Goal: Task Accomplishment & Management: Manage account settings

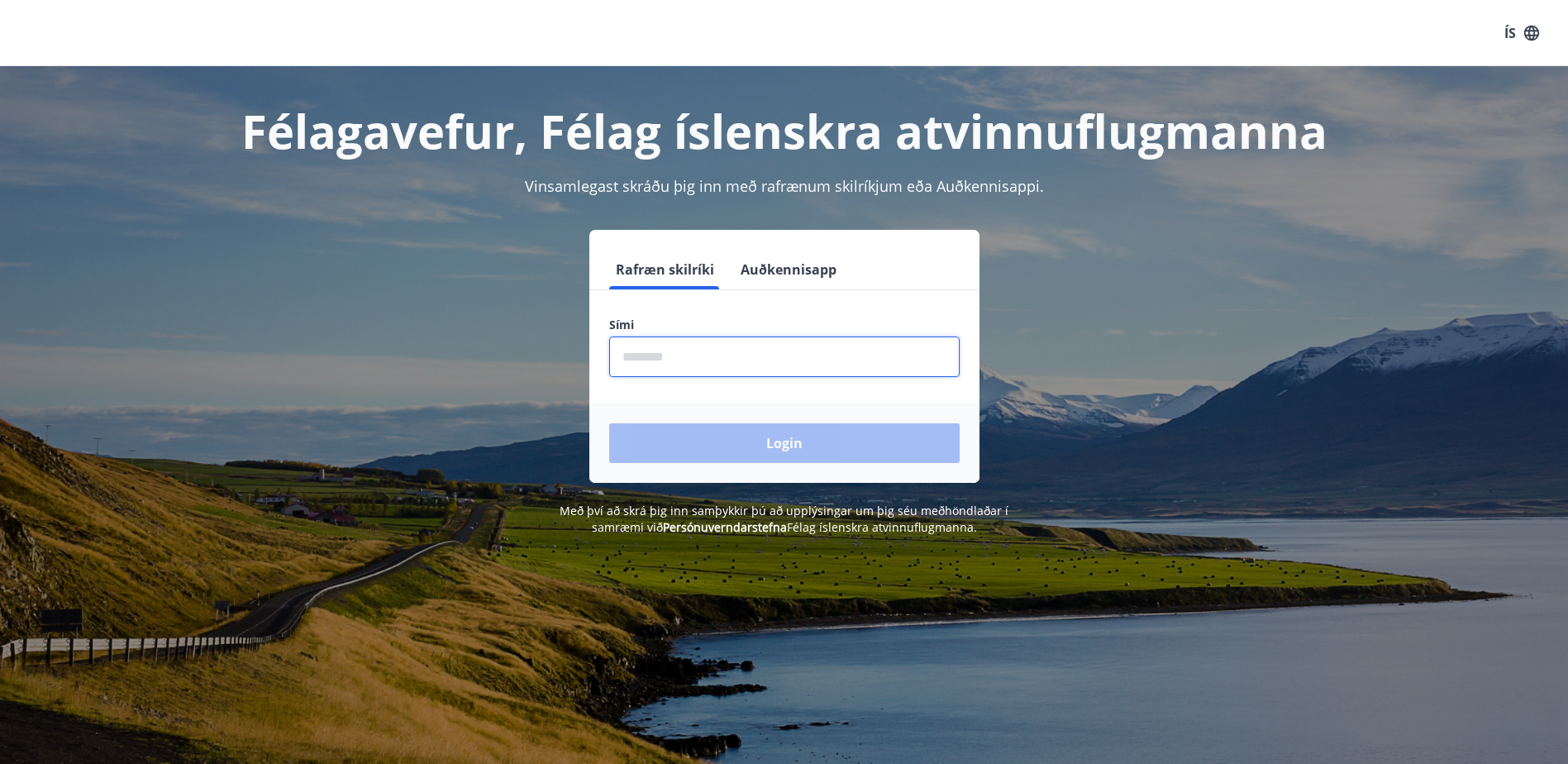
click at [741, 359] on input "phone" at bounding box center [784, 357] width 351 height 41
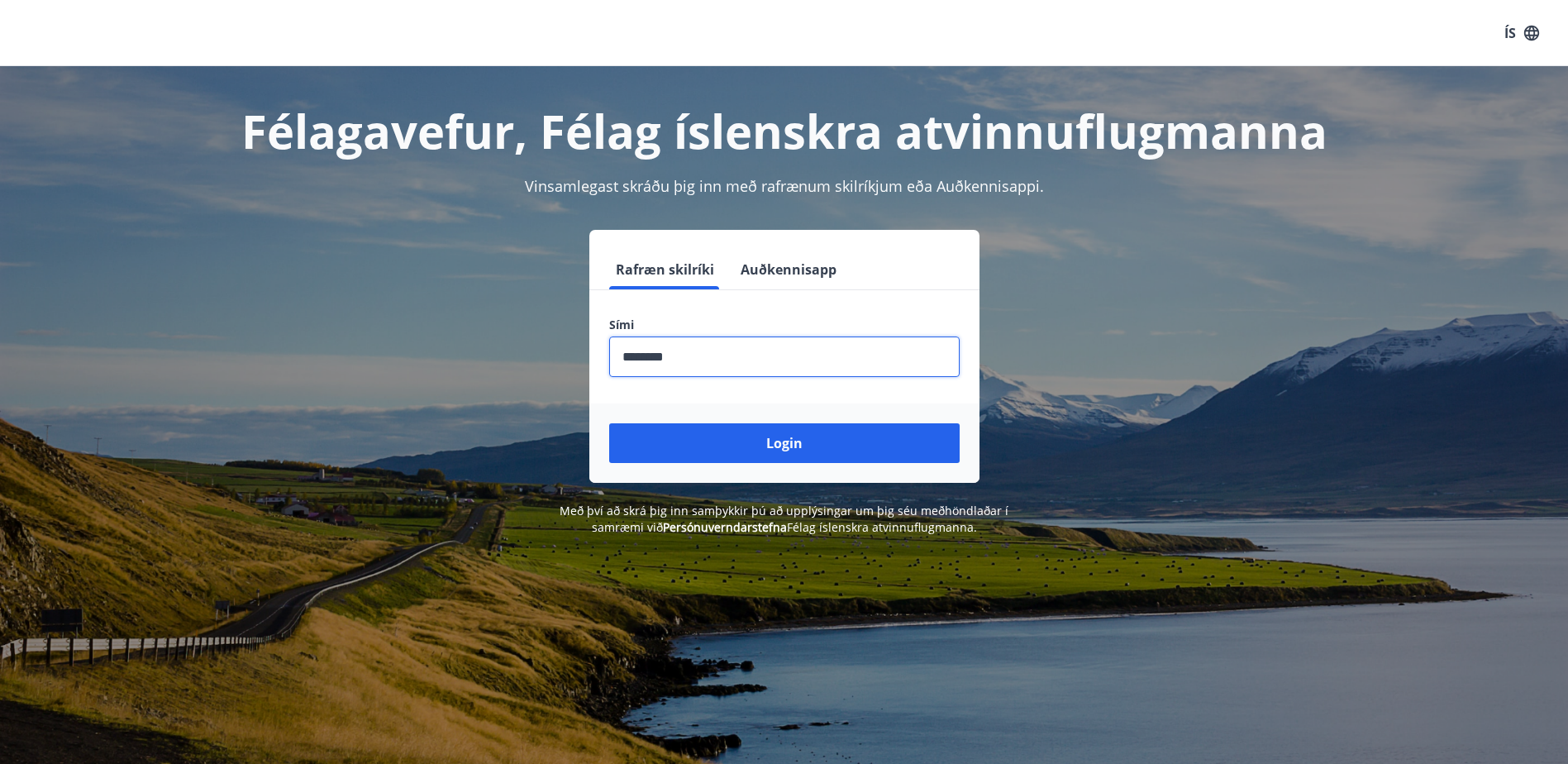
type input "********"
click at [609, 423] on button "Login" at bounding box center [784, 443] width 351 height 40
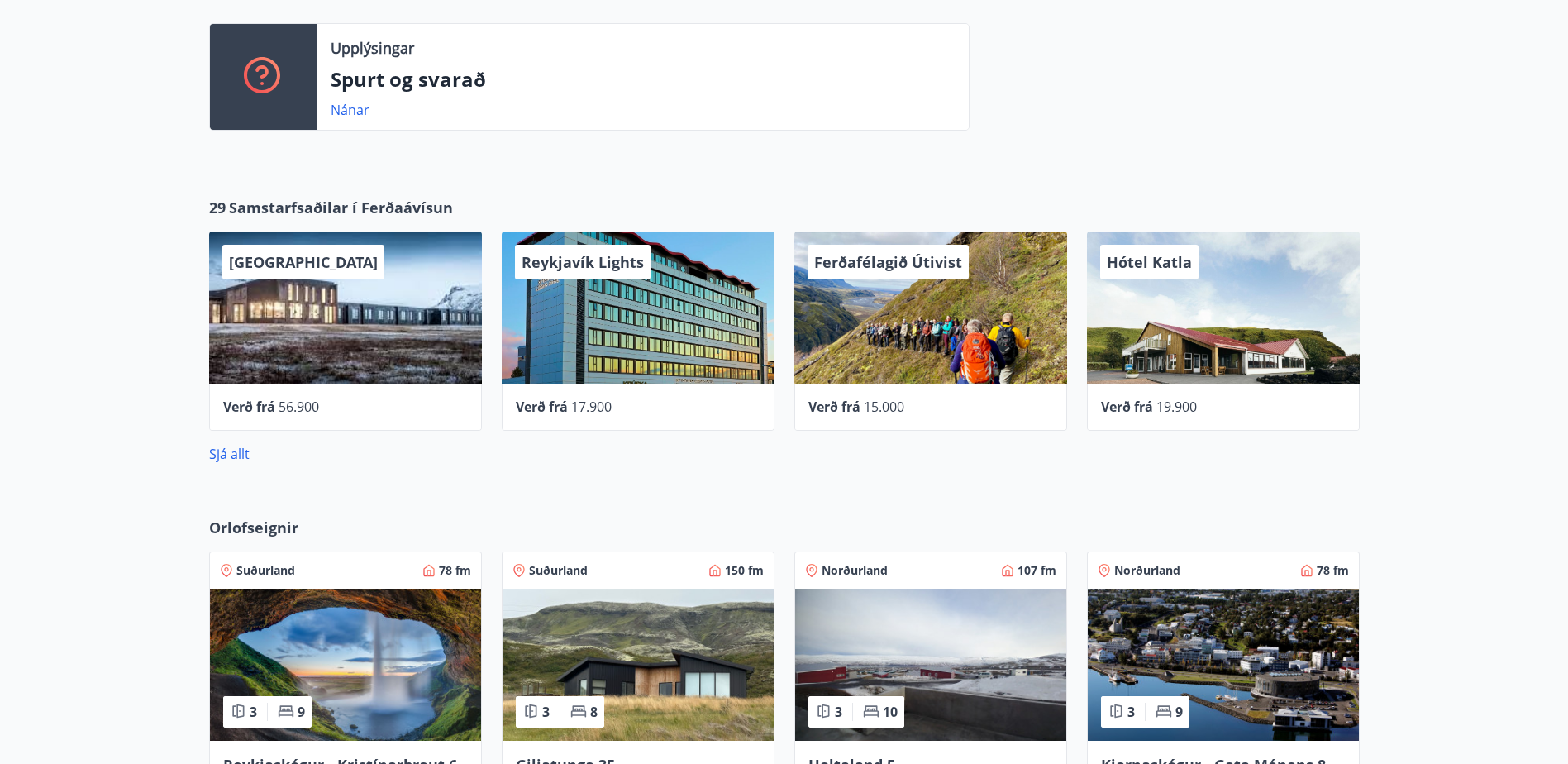
scroll to position [413, 0]
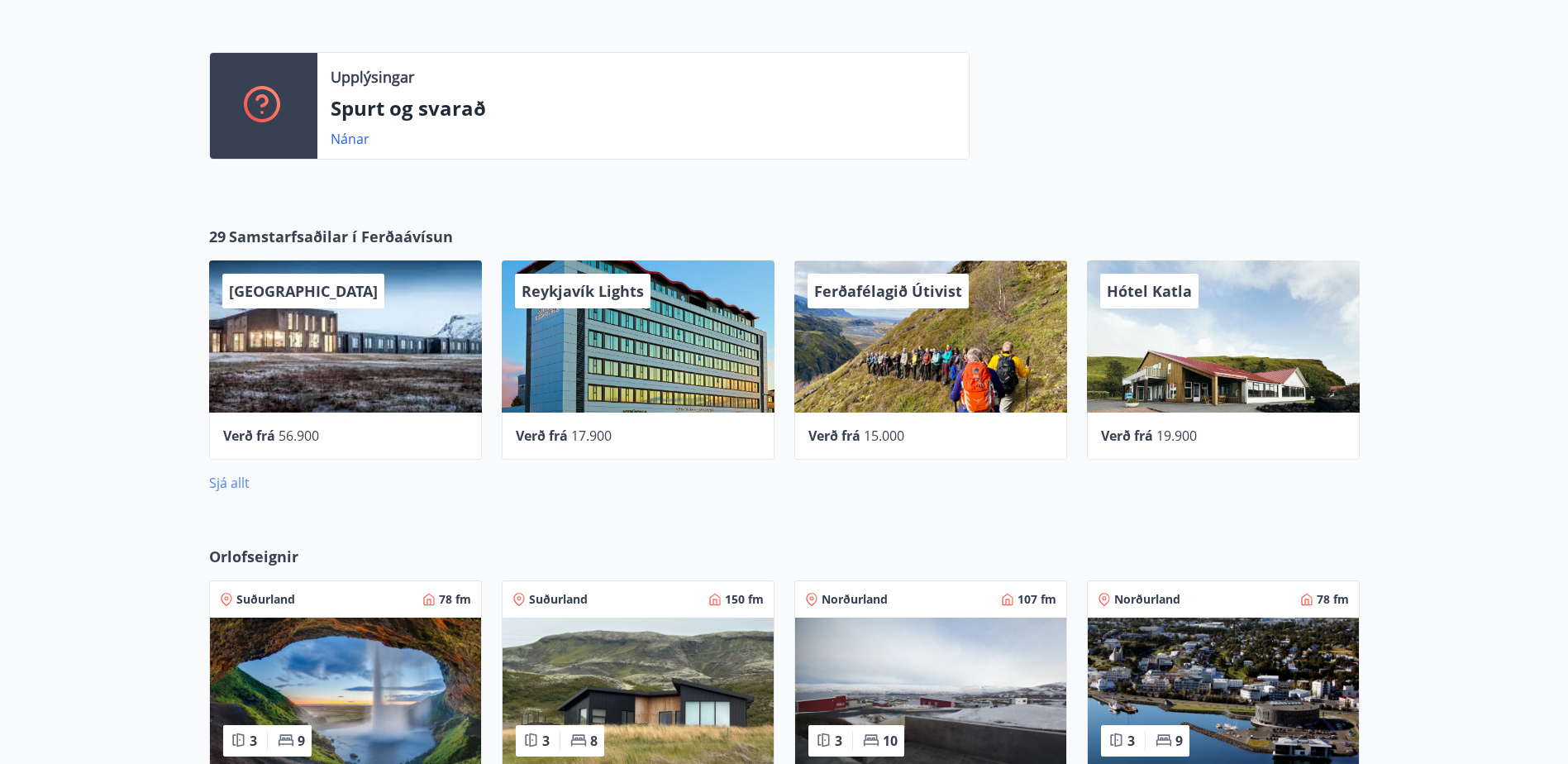
click at [231, 483] on link "Sjá allt" at bounding box center [229, 483] width 41 height 18
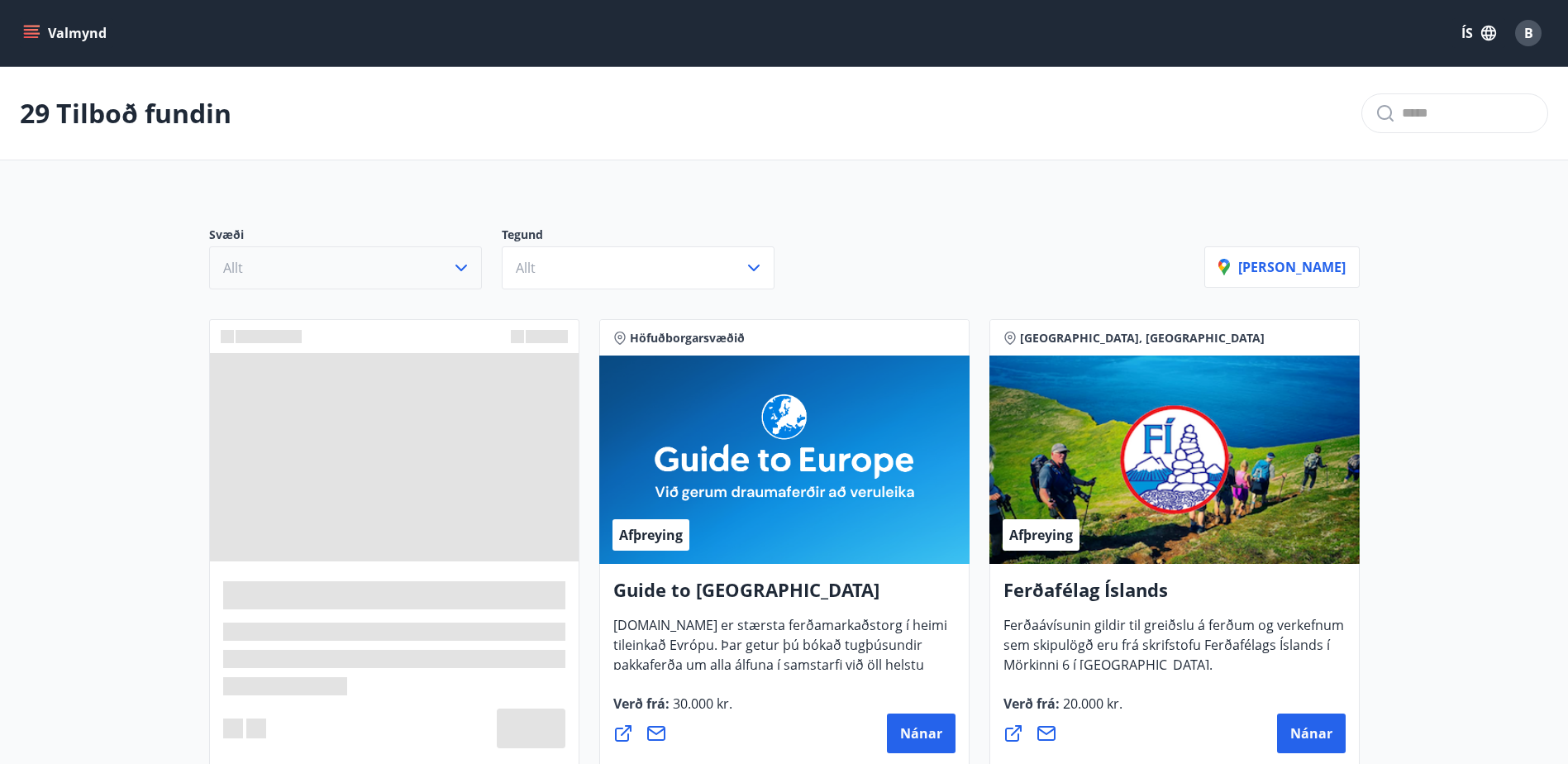
click at [463, 269] on icon "button" at bounding box center [461, 268] width 20 height 20
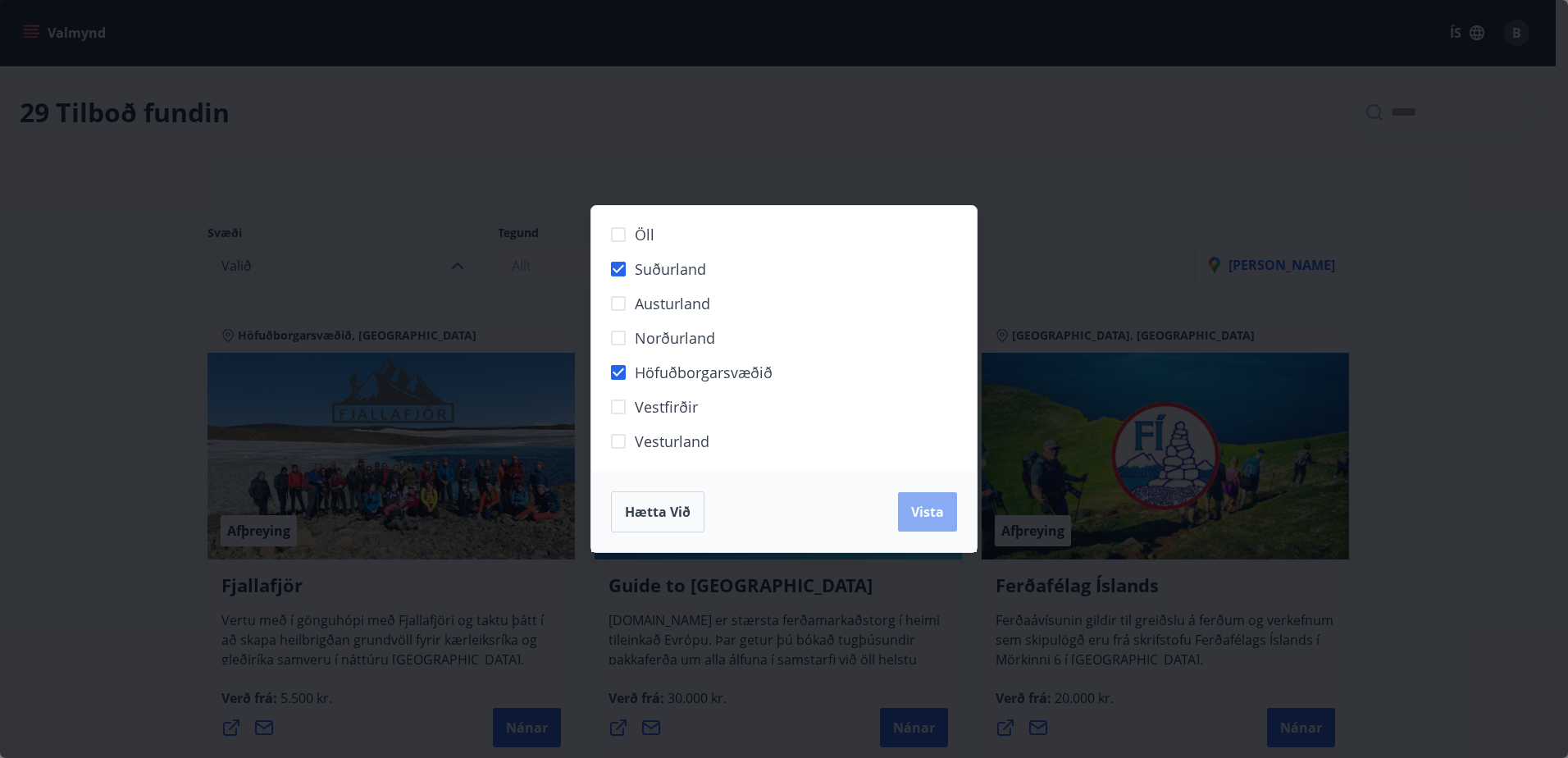
click at [915, 507] on span "Vista" at bounding box center [928, 512] width 33 height 18
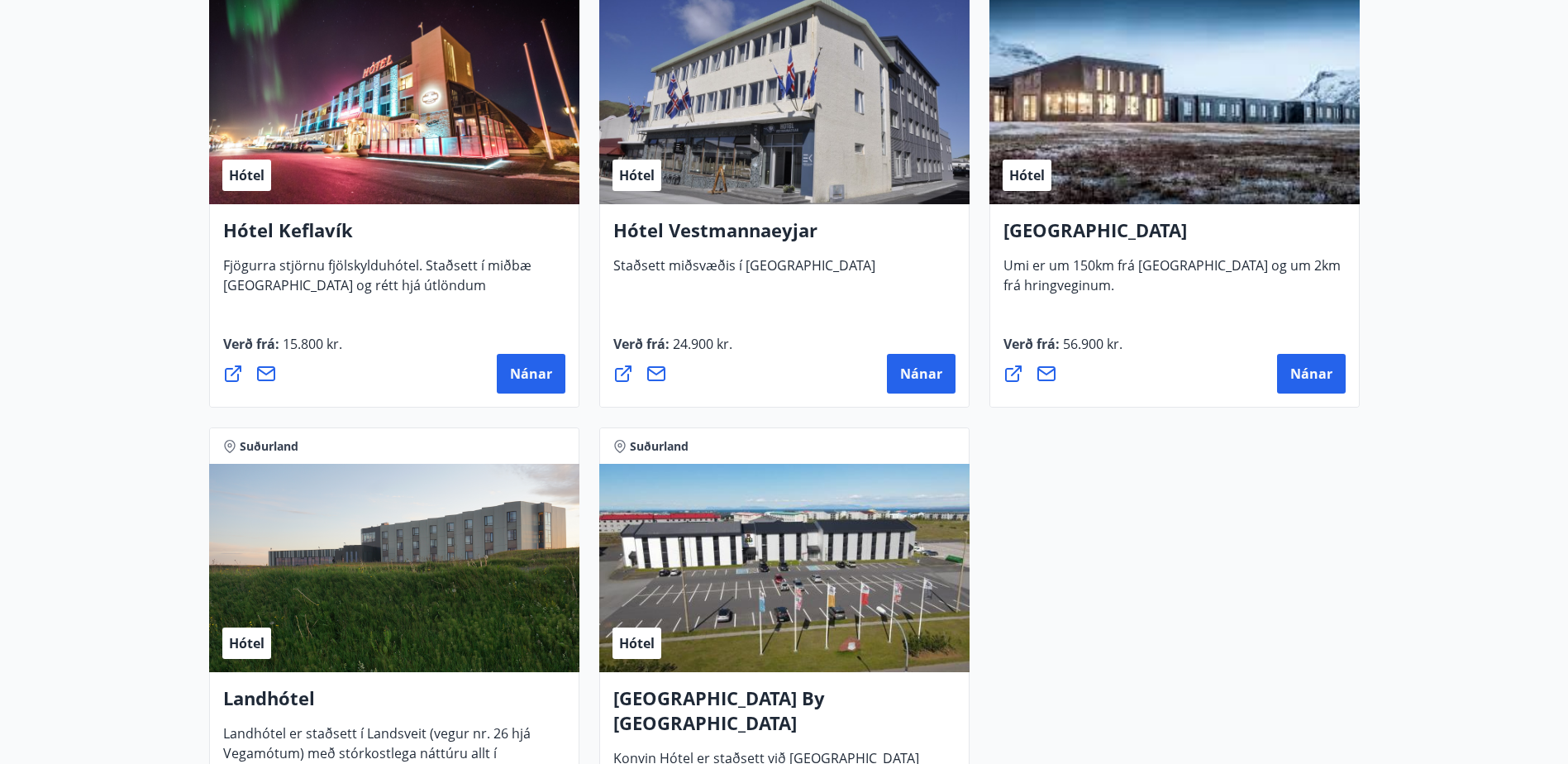
scroll to position [2680, 0]
